Goal: Information Seeking & Learning: Learn about a topic

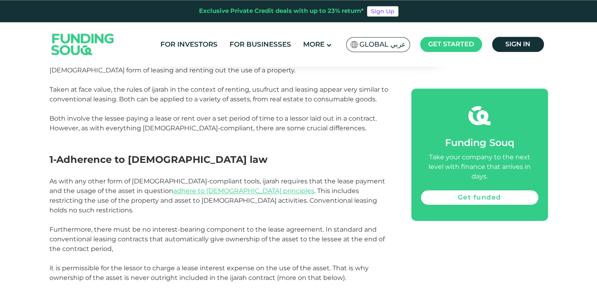
scroll to position [425, 0]
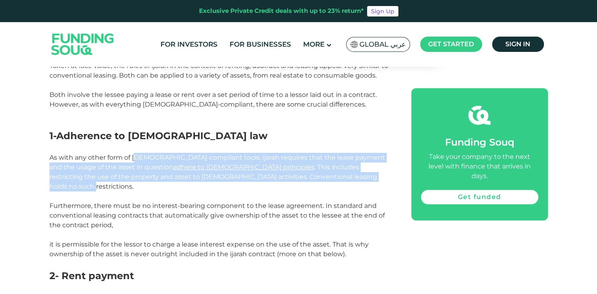
drag, startPoint x: 134, startPoint y: 159, endPoint x: 284, endPoint y: 177, distance: 151.1
click at [284, 177] on p "As with any other form of [DEMOGRAPHIC_DATA]-compliant tools, ijarah requires t…" at bounding box center [221, 172] width 344 height 39
copy span "hariah-compliant tools, ijarah requires that the lease payment and the usage of…"
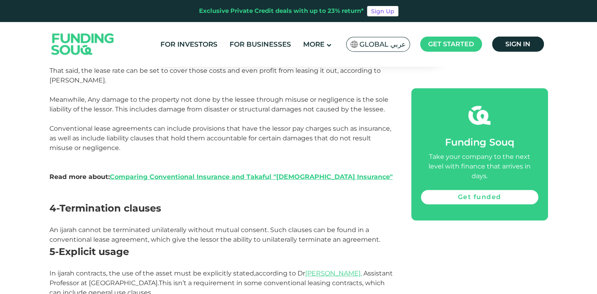
scroll to position [892, 0]
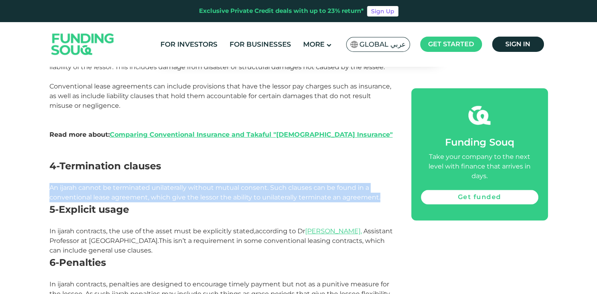
drag, startPoint x: 51, startPoint y: 177, endPoint x: 384, endPoint y: 187, distance: 332.8
click at [384, 187] on p "An ijarah cannot be terminated unilaterally without mutual consent. Such clause…" at bounding box center [221, 192] width 344 height 19
copy span "An ijarah cannot be terminated unilaterally without mutual consent. Such clause…"
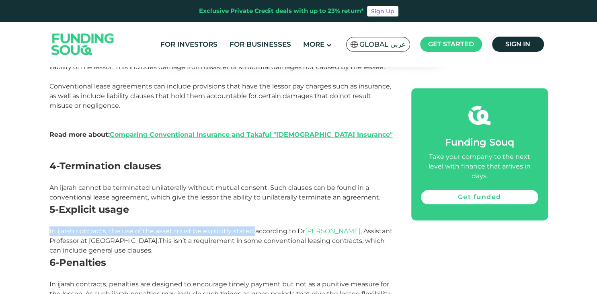
drag, startPoint x: 49, startPoint y: 221, endPoint x: 253, endPoint y: 222, distance: 203.9
click at [253, 227] on span "In ijarah contracts, the use of the asset must be explicitly stated," at bounding box center [152, 231] width 206 height 8
copy span "In ijarah contracts, the use of the asset must be explicitly stated,"
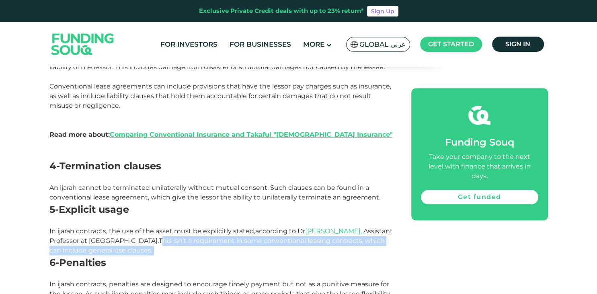
drag, startPoint x: 261, startPoint y: 232, endPoint x: 294, endPoint y: 242, distance: 34.6
click at [294, 242] on p "In ijarah contracts, the use of the asset must be explicitly stated, according …" at bounding box center [221, 240] width 344 height 29
copy span "This isn’t a requirement in some conventional leasing contracts, which can incl…"
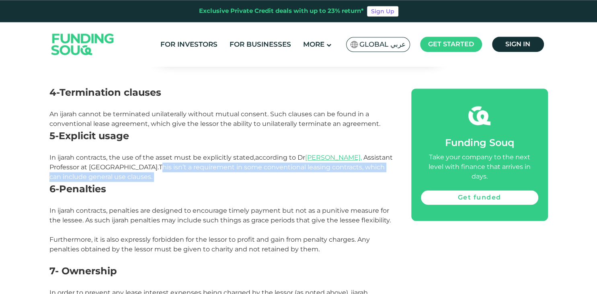
scroll to position [977, 0]
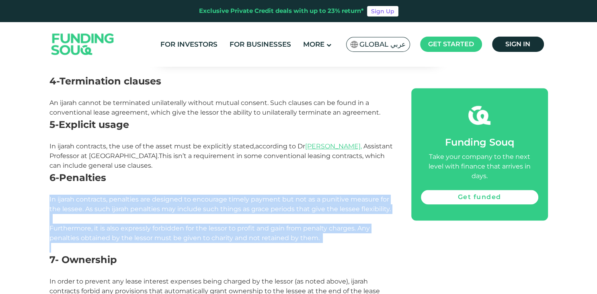
drag, startPoint x: 49, startPoint y: 189, endPoint x: 345, endPoint y: 237, distance: 299.5
copy div "In ijarah contracts, penalties are designed to encourage timely payment but not…"
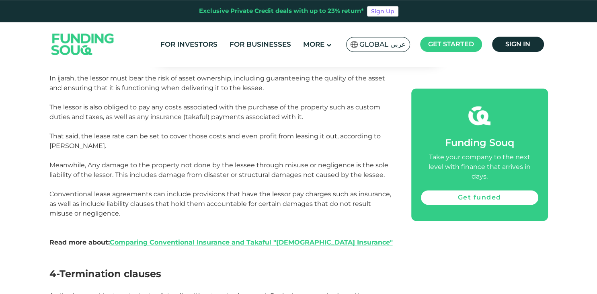
scroll to position [764, 0]
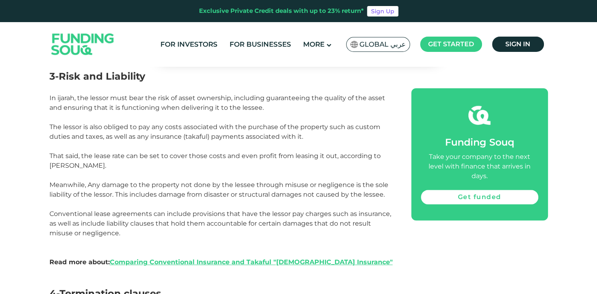
drag, startPoint x: 50, startPoint y: 91, endPoint x: 313, endPoint y: 127, distance: 265.1
click at [313, 127] on div "Due to its widespread applications, Ijarah is among the most widely-used forms …" at bounding box center [221, 165] width 344 height 1022
copy div "In ijarah, the lessor must bear the risk of asset ownership, including guarante…"
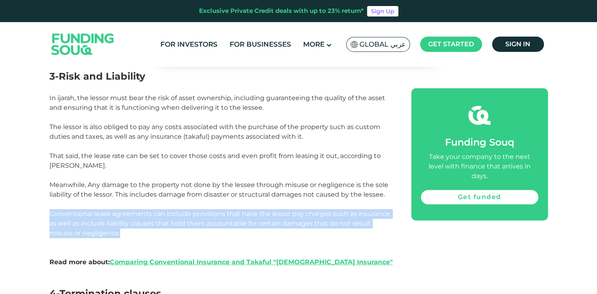
drag, startPoint x: 51, startPoint y: 202, endPoint x: 125, endPoint y: 225, distance: 77.9
click at [125, 225] on p "Conventional lease agreements can include provisions that have the lessor pay c…" at bounding box center [221, 223] width 344 height 29
copy span "Conventional lease agreements can include provisions that have the lessor pay c…"
